Goal: Task Accomplishment & Management: Use online tool/utility

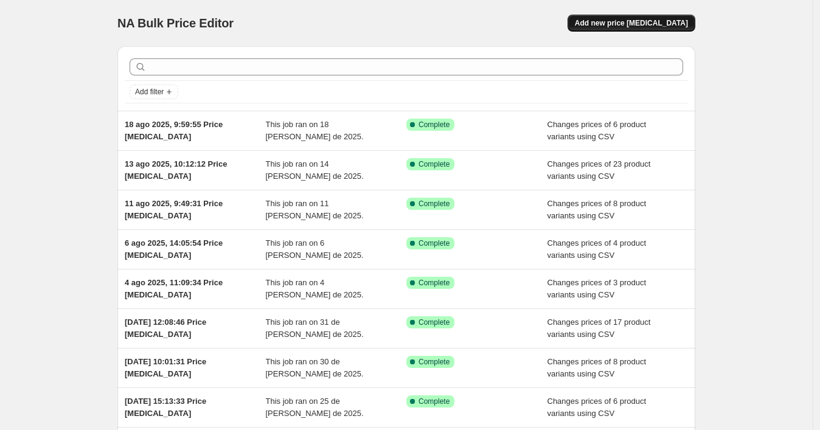
click at [619, 24] on span "Add new price [MEDICAL_DATA]" at bounding box center [631, 23] width 113 height 10
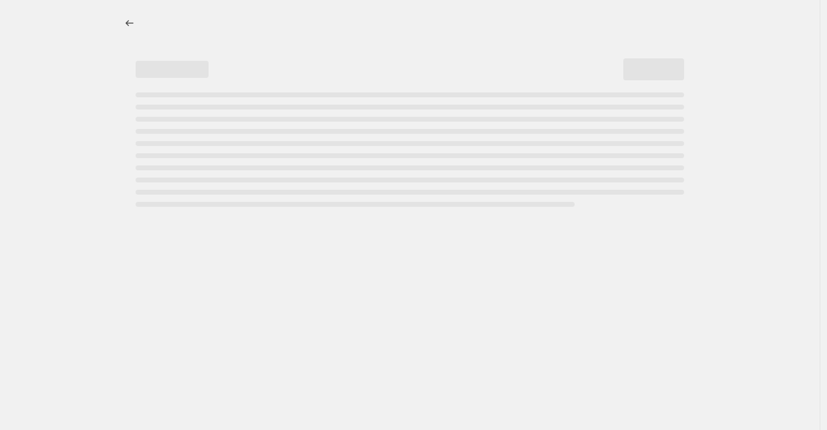
select select "percentage"
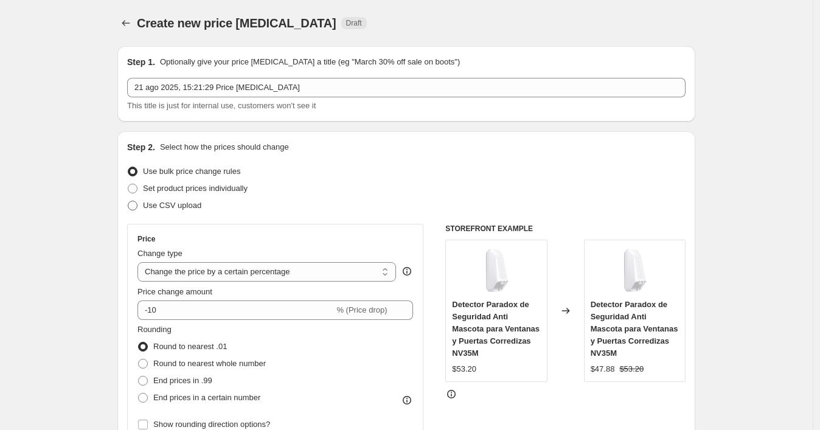
click at [150, 203] on span "Use CSV upload" at bounding box center [172, 205] width 58 height 9
click at [128, 201] on input "Use CSV upload" at bounding box center [128, 201] width 1 height 1
radio input "true"
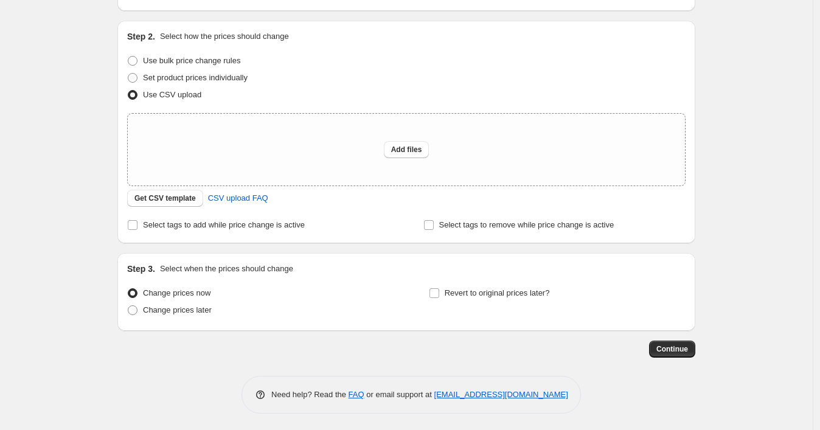
scroll to position [112, 0]
click at [168, 201] on span "Get CSV template" at bounding box center [164, 197] width 61 height 10
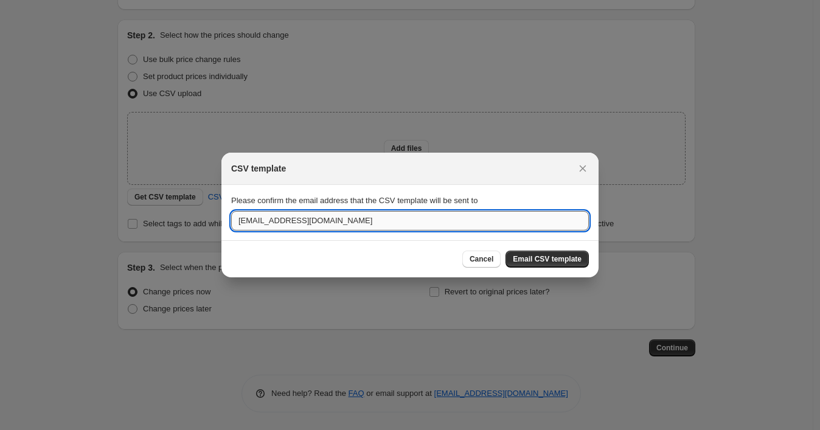
click at [283, 215] on input "[EMAIL_ADDRESS][DOMAIN_NAME]" at bounding box center [410, 220] width 358 height 19
paste input "wshopify738"
type input "[EMAIL_ADDRESS][DOMAIN_NAME]"
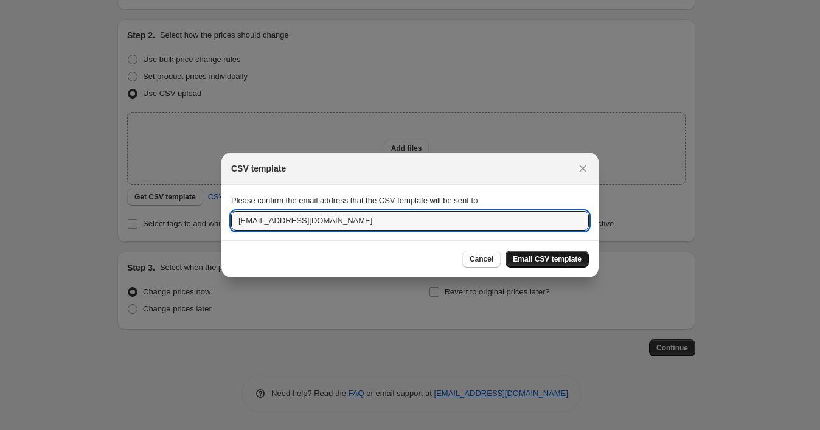
click at [523, 257] on span "Email CSV template" at bounding box center [547, 259] width 69 height 10
